Goal: Task Accomplishment & Management: Use online tool/utility

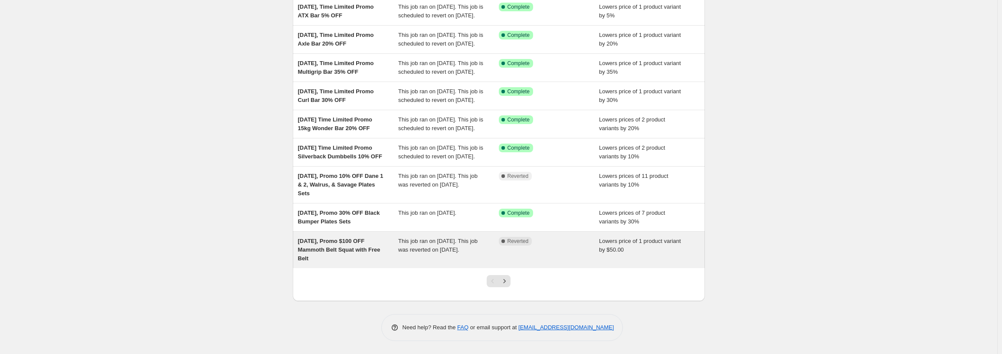
scroll to position [171, 0]
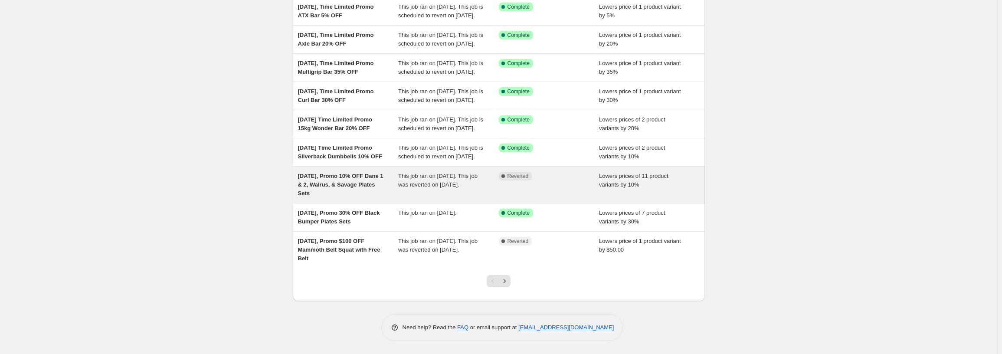
click at [349, 184] on span "[DATE], Promo 10% OFF Dane 1 & 2, Walrus, & Savage Plates Sets" at bounding box center [340, 185] width 85 height 24
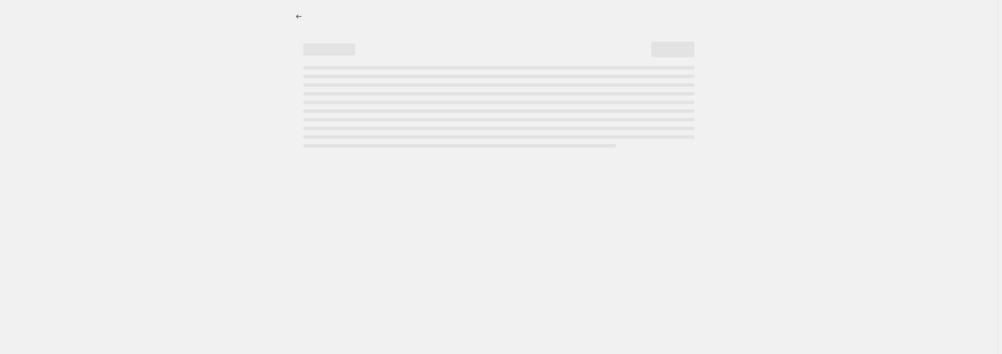
select select "percentage"
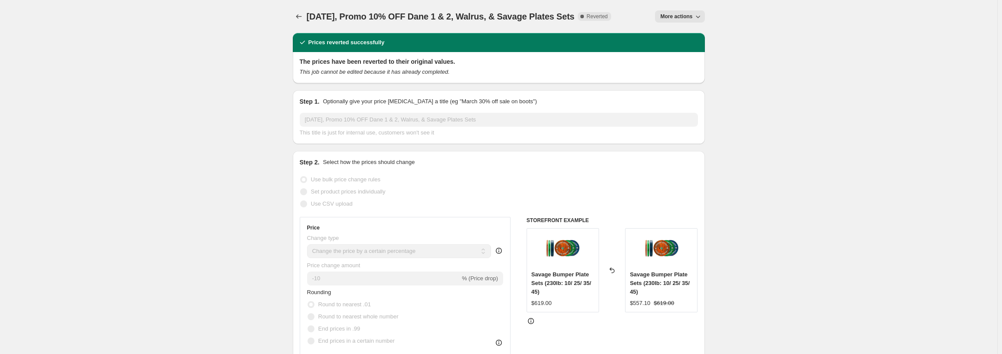
copy span "[DATE], Promo 10% OFF Dane 1 & 2, Walrus, & Savage Plates Sets"
drag, startPoint x: 596, startPoint y: 17, endPoint x: 297, endPoint y: 25, distance: 299.0
click at [297, 25] on div "[DATE], Promo 10% OFF Dane 1 & 2, Walrus, & Savage Plates Sets. This page is re…" at bounding box center [499, 16] width 412 height 33
click at [385, 18] on span "[DATE], Promo 10% OFF Dane 1 & 2, Walrus, & Savage Plates Sets" at bounding box center [441, 17] width 268 height 10
drag, startPoint x: 367, startPoint y: 14, endPoint x: 598, endPoint y: 12, distance: 231.3
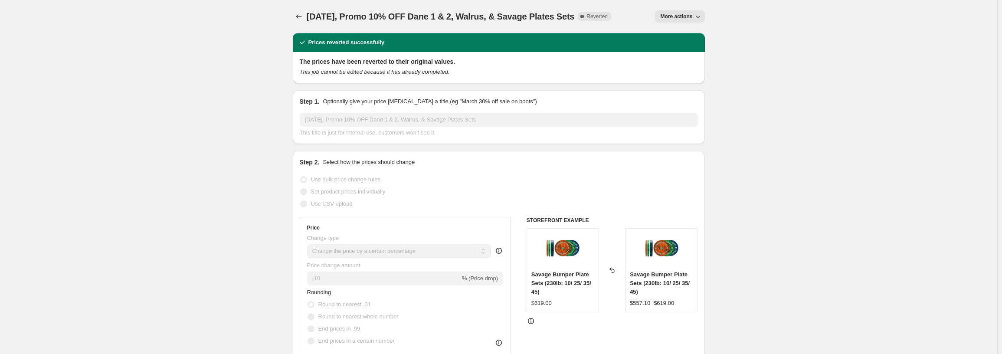
click at [598, 12] on div "[DATE], Promo 10% OFF Dane 1 & 2, Walrus, & Savage Plates Sets Complete Reverted" at bounding box center [459, 16] width 305 height 12
copy span "Promo 10% OFF Dane 1 & 2, Walrus, & Savage Plates Sets"
click at [305, 19] on button "Price change jobs" at bounding box center [299, 16] width 12 height 12
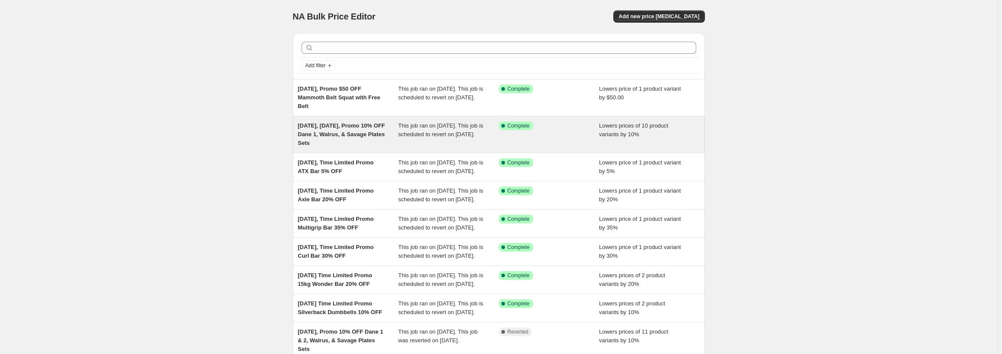
click at [408, 138] on span "This job ran on [DATE]. This job is scheduled to revert on [DATE]." at bounding box center [440, 129] width 85 height 15
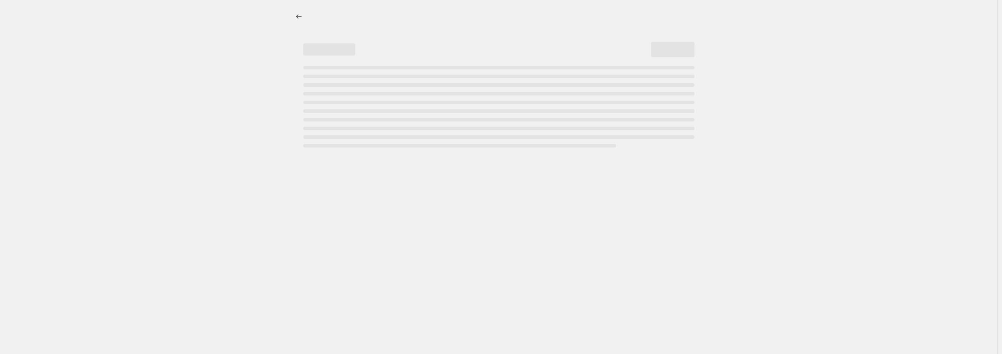
select select "percentage"
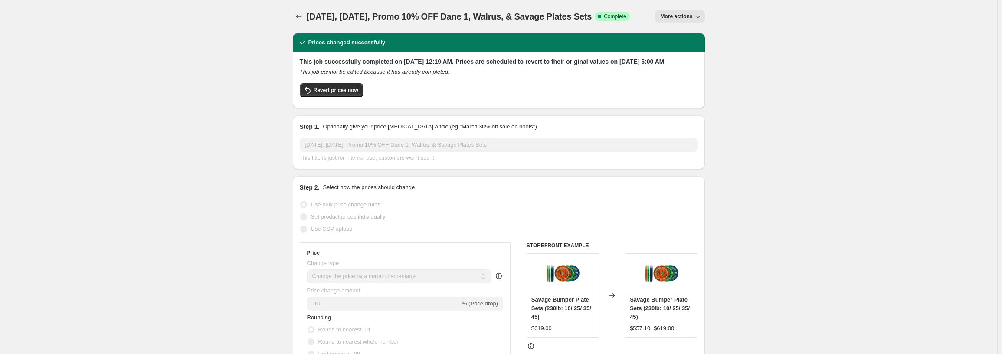
drag, startPoint x: 640, startPoint y: 16, endPoint x: 424, endPoint y: 19, distance: 215.6
click at [424, 19] on div "[DATE], [DATE], Promo 10% OFF Dane 1, Walrus, & Savage Plates Sets Success Comp…" at bounding box center [468, 16] width 323 height 12
copy span "Promo 10% OFF Dane 1, Walrus, & Savage Plates Sets"
click at [325, 94] on span "Revert prices now" at bounding box center [336, 90] width 45 height 7
checkbox input "false"
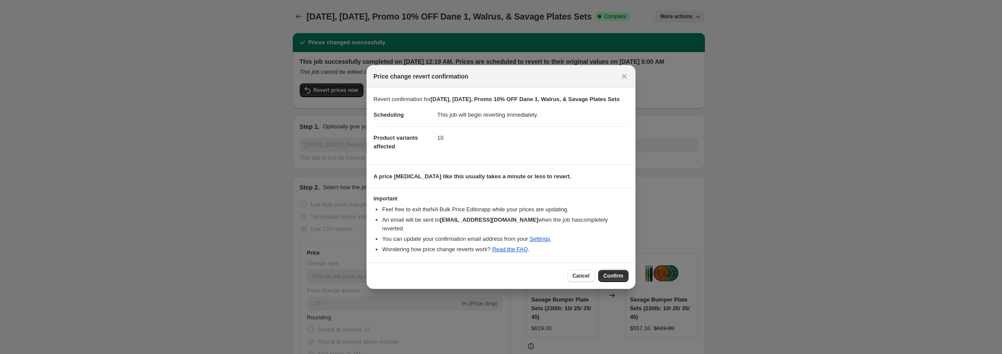
click at [608, 272] on span "Confirm" at bounding box center [613, 275] width 20 height 7
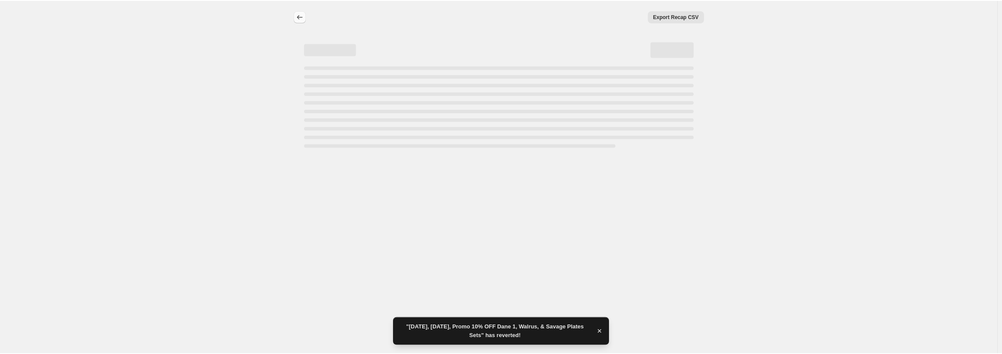
select select "percentage"
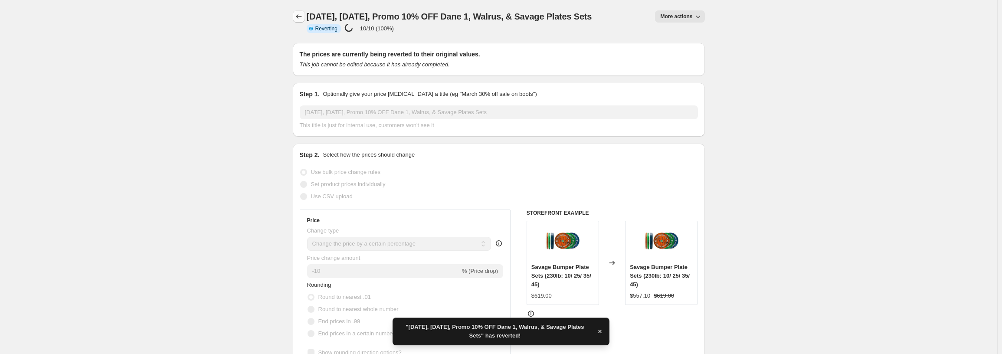
click at [303, 13] on icon "Price change jobs" at bounding box center [299, 16] width 9 height 9
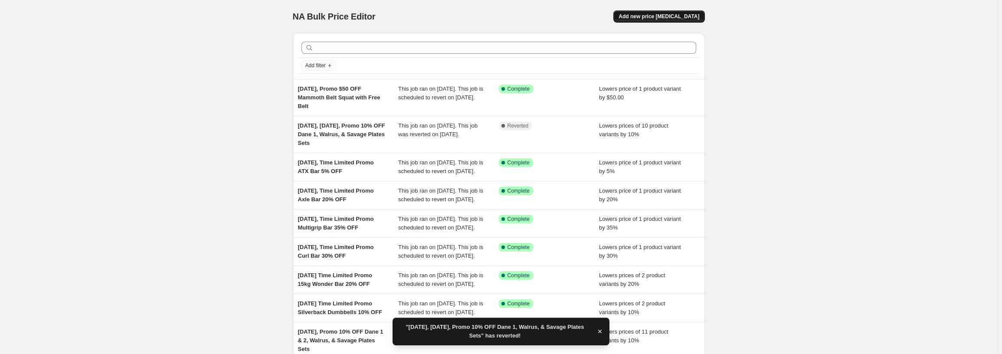
click at [685, 20] on span "Add new price [MEDICAL_DATA]" at bounding box center [659, 16] width 81 height 7
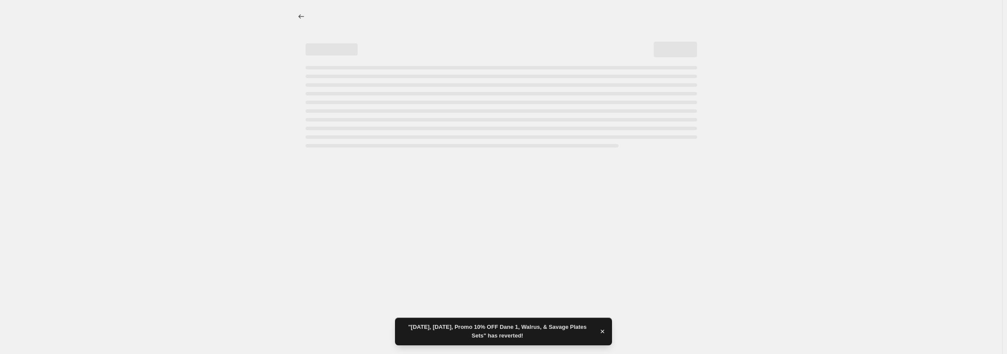
select select "percentage"
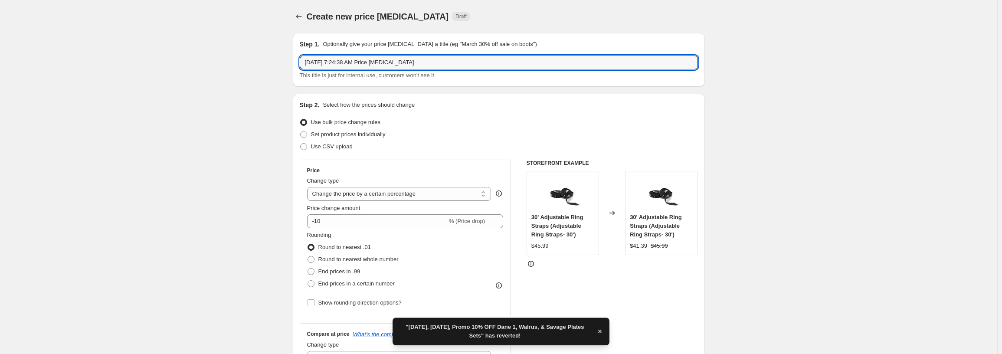
drag, startPoint x: 508, startPoint y: 62, endPoint x: 8, endPoint y: 29, distance: 501.3
click at [359, 56] on input "[DATE] 7:24:38 AM Price [MEDICAL_DATA]" at bounding box center [499, 63] width 398 height 14
click at [341, 63] on input "[DATE] 7:24:38 AM Price [MEDICAL_DATA]" at bounding box center [499, 63] width 398 height 14
click at [342, 63] on input "[DATE] 7:24:38 AM Price [MEDICAL_DATA]" at bounding box center [499, 63] width 398 height 14
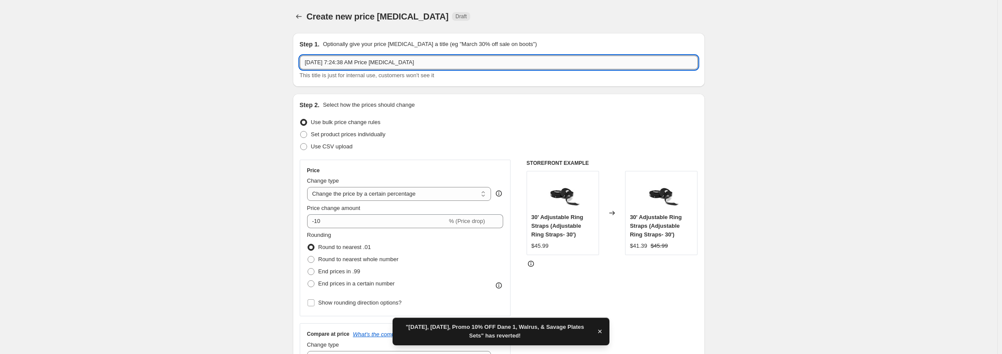
drag, startPoint x: 432, startPoint y: 60, endPoint x: 639, endPoint y: 59, distance: 206.9
click at [636, 59] on input "[DATE] 7:24:38 AM Price [MEDICAL_DATA]" at bounding box center [499, 63] width 398 height 14
paste input "Promo 10% OFF Dane 1, Walrus, & Savage Plates Sets"
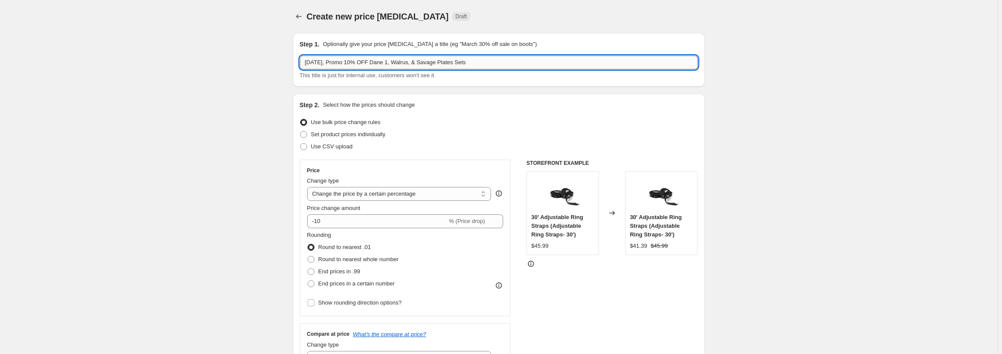
drag, startPoint x: 420, startPoint y: 62, endPoint x: 402, endPoint y: 62, distance: 18.2
click at [402, 62] on input "[DATE], Promo 10% OFF Dane 1, Walrus, & Savage Plates Sets" at bounding box center [499, 63] width 398 height 14
type input "[DATE], Promo 10% OFF Dane 1, & Savage Plates Sets"
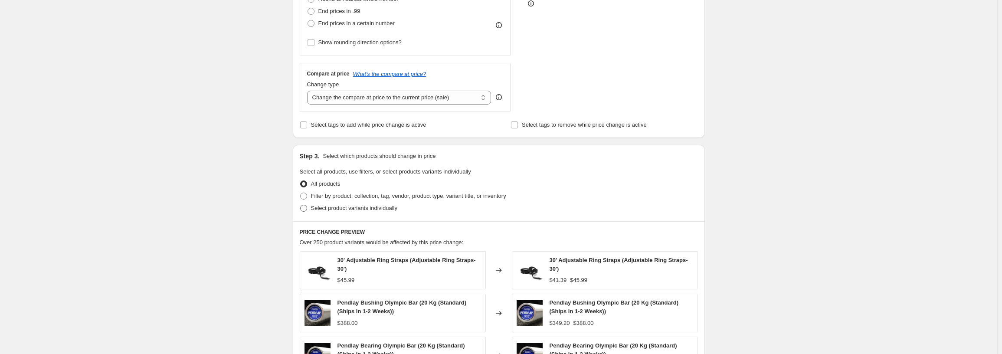
click at [343, 208] on span "Select product variants individually" at bounding box center [354, 208] width 86 height 7
click at [301, 205] on input "Select product variants individually" at bounding box center [300, 205] width 0 height 0
radio input "true"
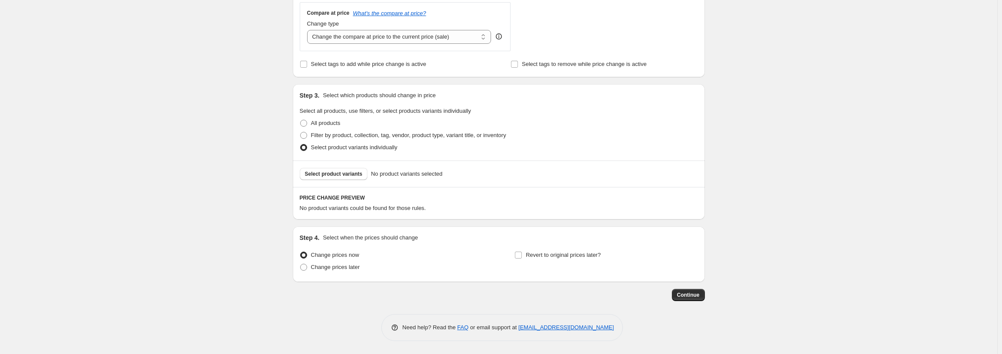
scroll to position [321, 0]
click at [311, 177] on button "Select product variants" at bounding box center [334, 174] width 68 height 12
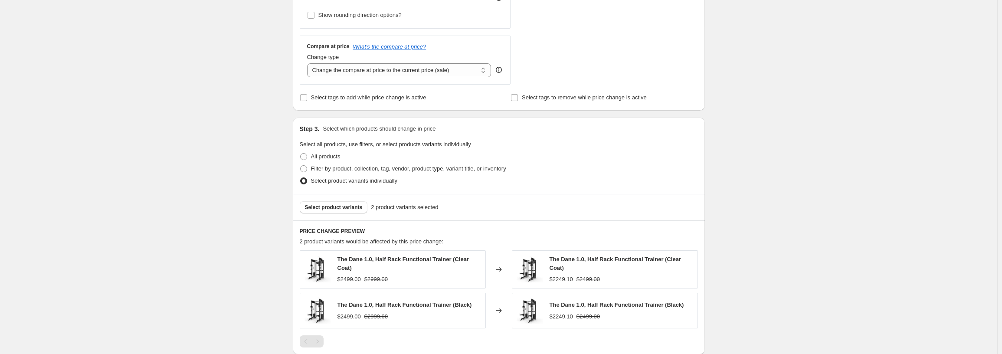
scroll to position [390, 0]
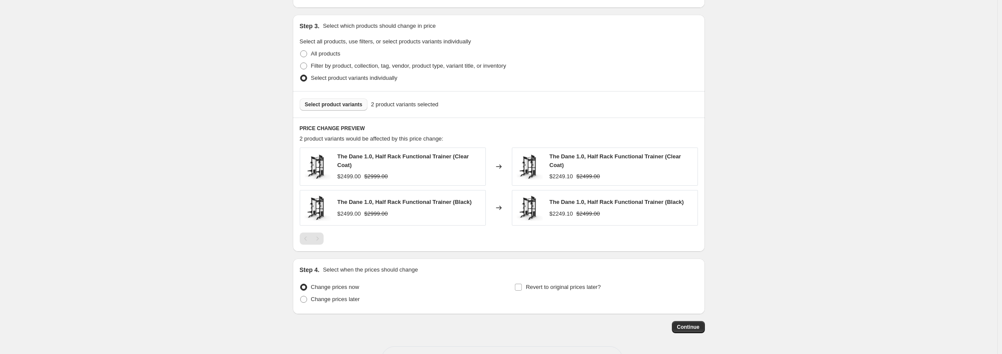
click at [338, 103] on span "Select product variants" at bounding box center [334, 104] width 58 height 7
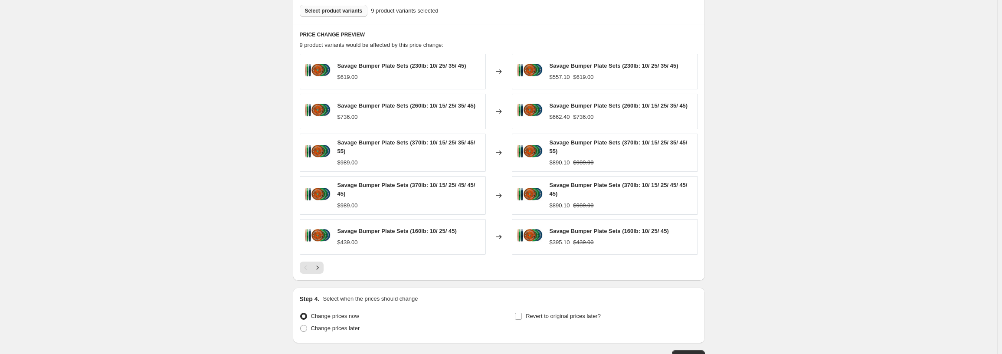
scroll to position [546, 0]
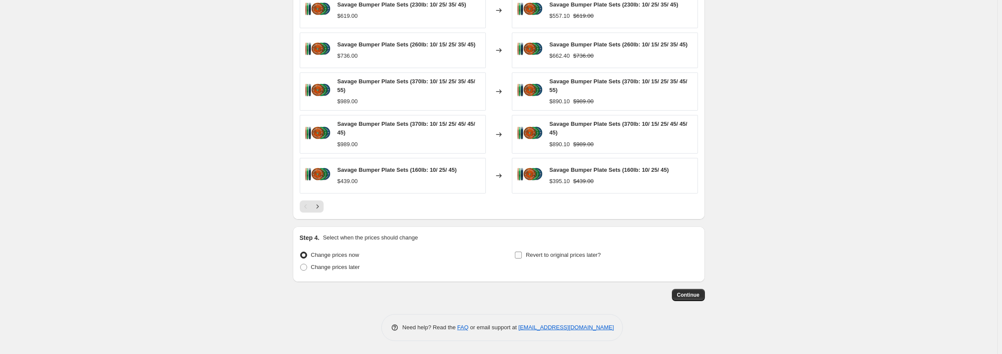
click at [522, 258] on input "Revert to original prices later?" at bounding box center [518, 255] width 7 height 7
checkbox input "true"
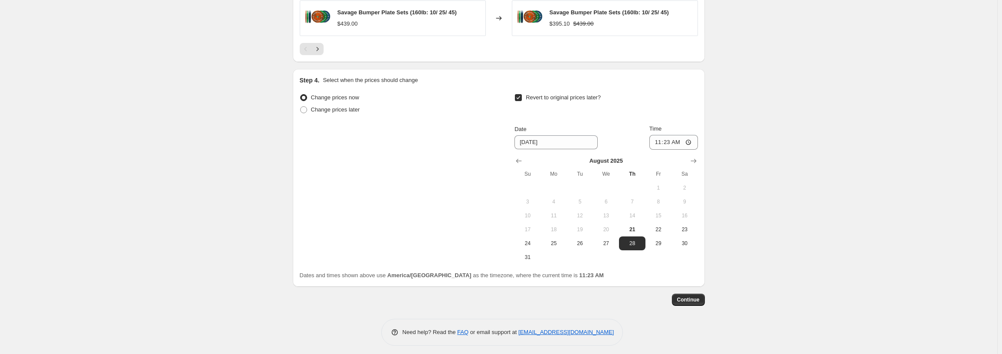
scroll to position [708, 0]
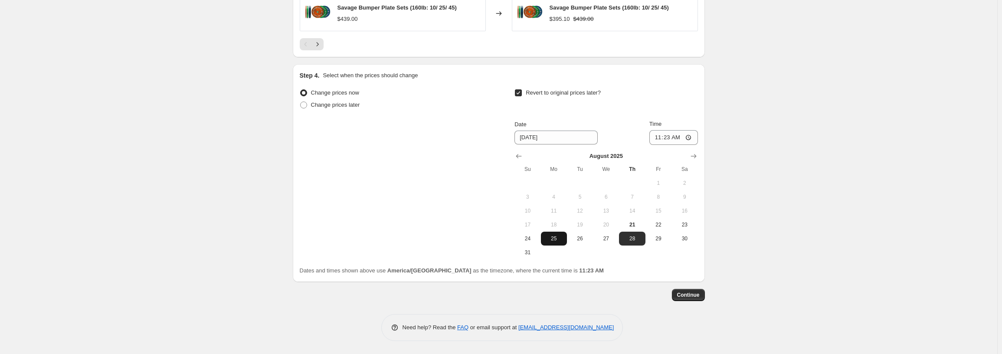
click at [555, 239] on span "25" at bounding box center [553, 238] width 19 height 7
type input "[DATE]"
click at [660, 138] on input "11:23" at bounding box center [673, 137] width 49 height 15
type input "05:00"
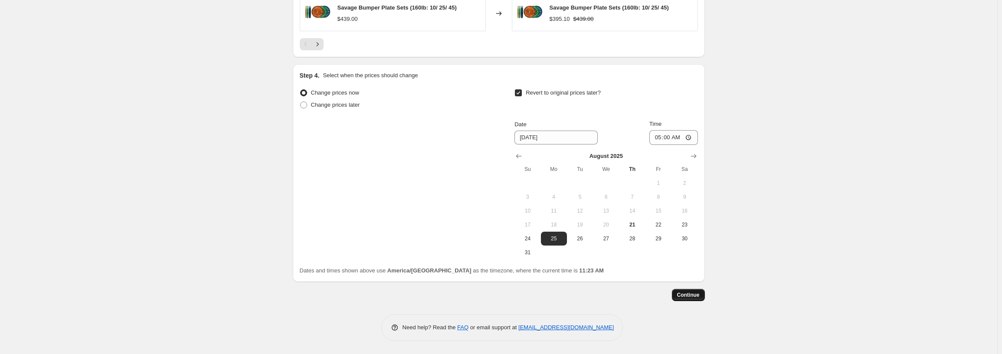
click at [700, 300] on button "Continue" at bounding box center [688, 295] width 33 height 12
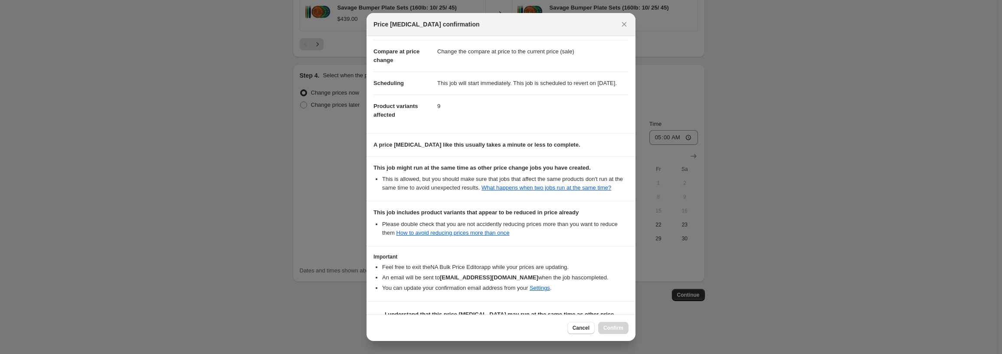
scroll to position [73, 0]
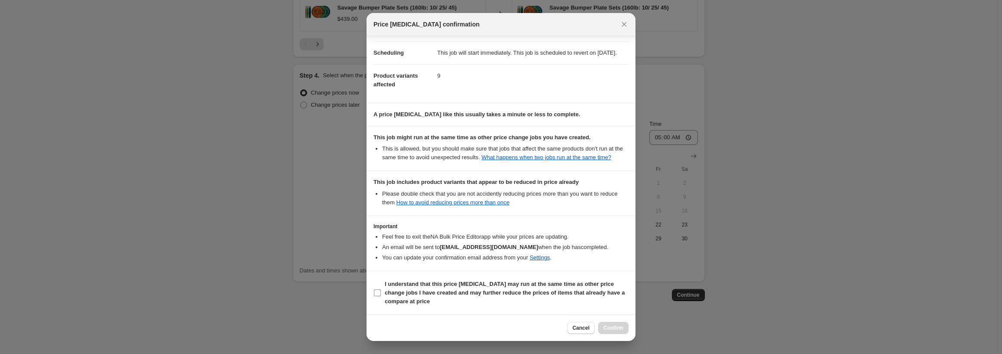
click at [378, 293] on input "I understand that this price [MEDICAL_DATA] may run at the same time as other p…" at bounding box center [377, 292] width 7 height 7
checkbox input "true"
click at [607, 325] on span "Confirm" at bounding box center [613, 328] width 20 height 7
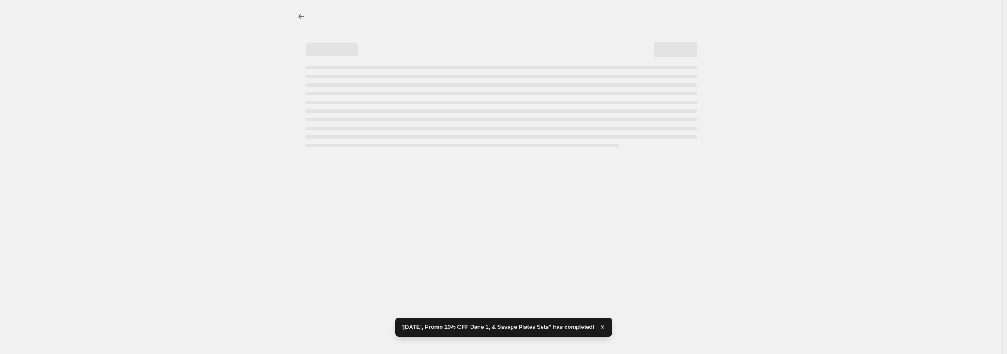
select select "percentage"
